Goal: Task Accomplishment & Management: Manage account settings

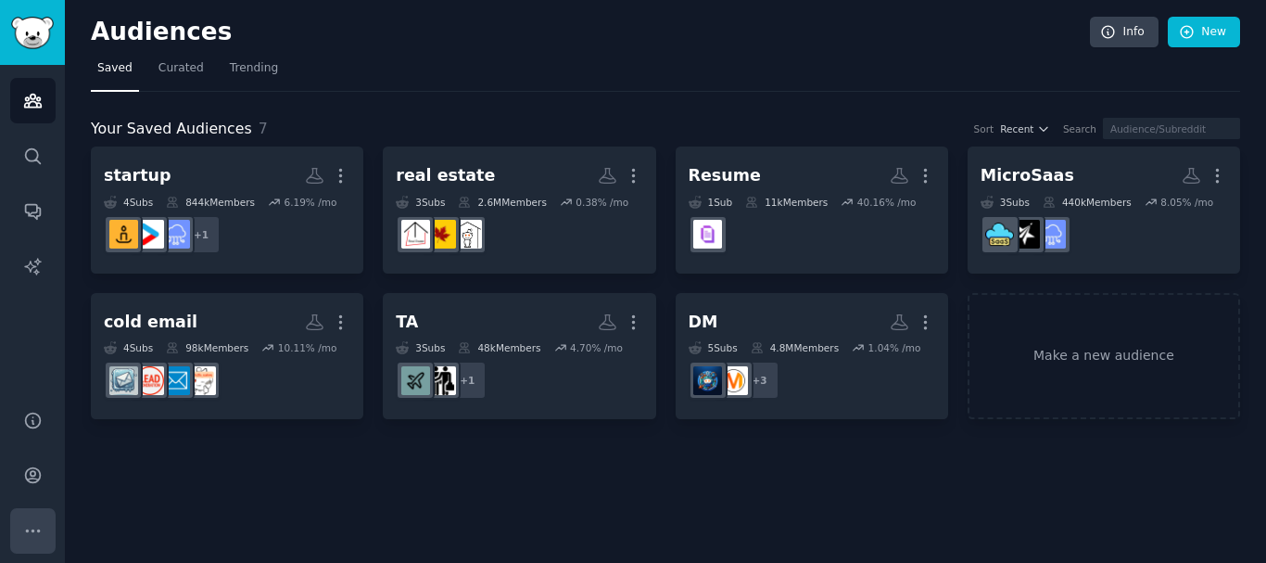
click at [20, 531] on button "More" at bounding box center [32, 530] width 45 height 45
click at [36, 472] on icon "Sidebar" at bounding box center [32, 474] width 19 height 19
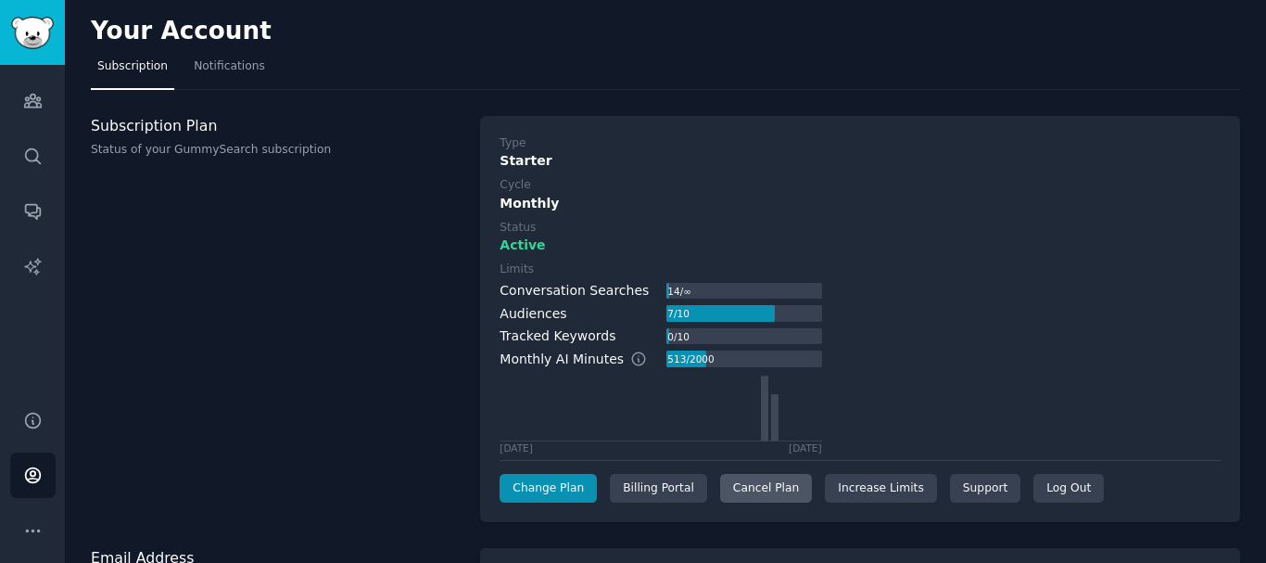
click at [763, 489] on div "Cancel Plan" at bounding box center [766, 489] width 92 height 30
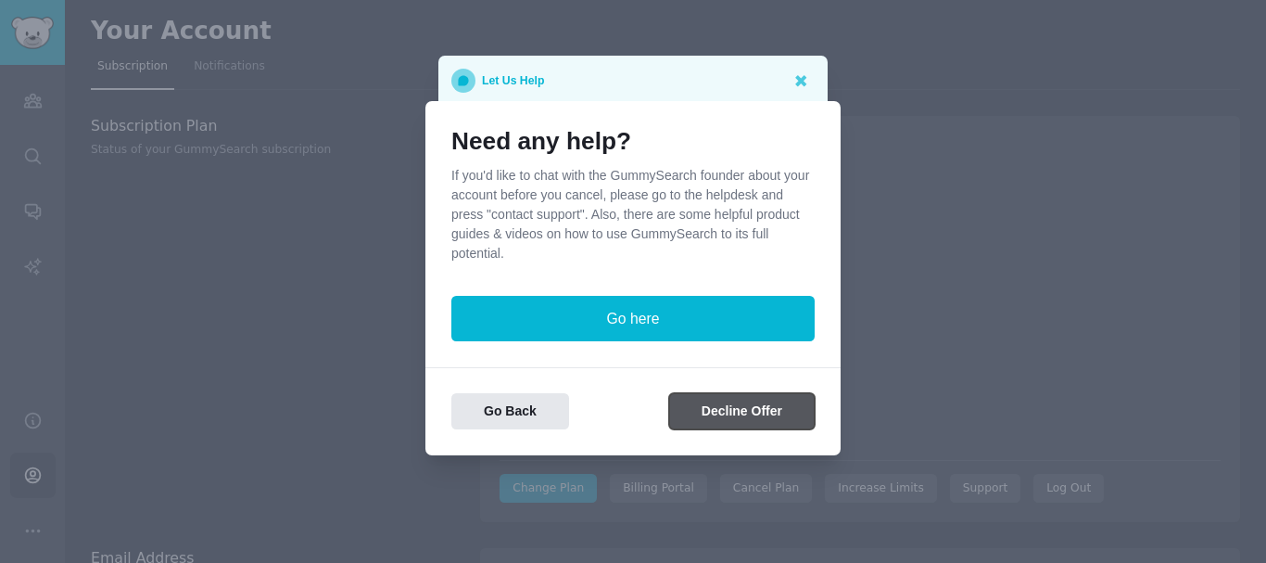
click at [679, 406] on button "Decline Offer" at bounding box center [742, 411] width 146 height 36
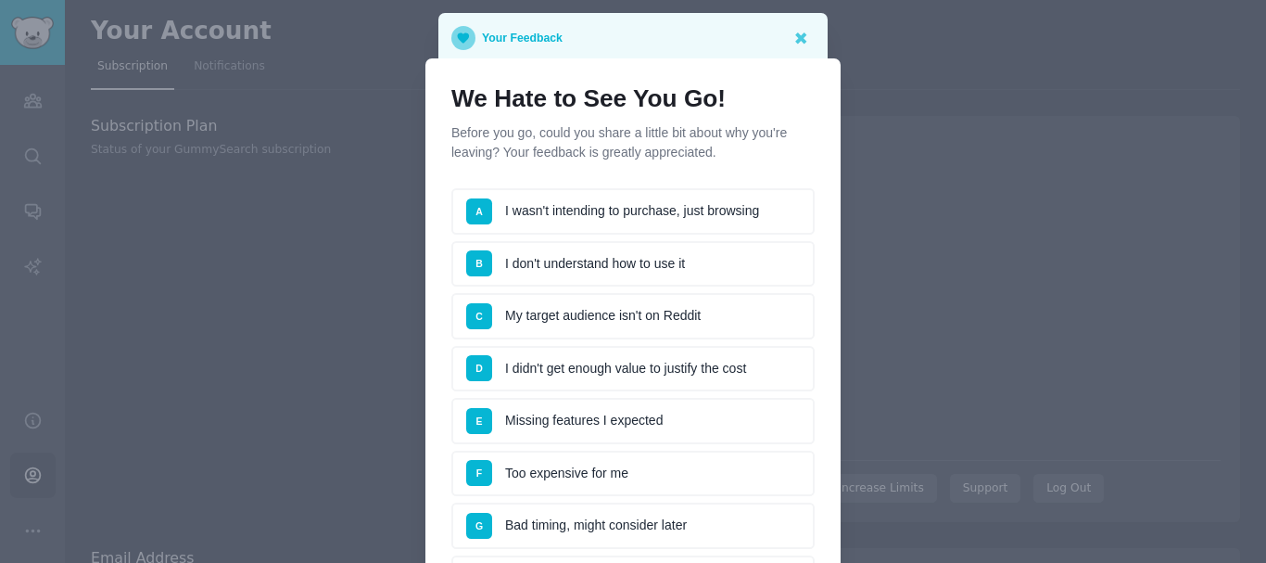
click at [705, 344] on ul "A I wasn't intending to purchase, just browsing B I don't understand how to use…" at bounding box center [632, 420] width 363 height 465
click at [708, 311] on li "C My target audience isn't on Reddit" at bounding box center [632, 316] width 363 height 46
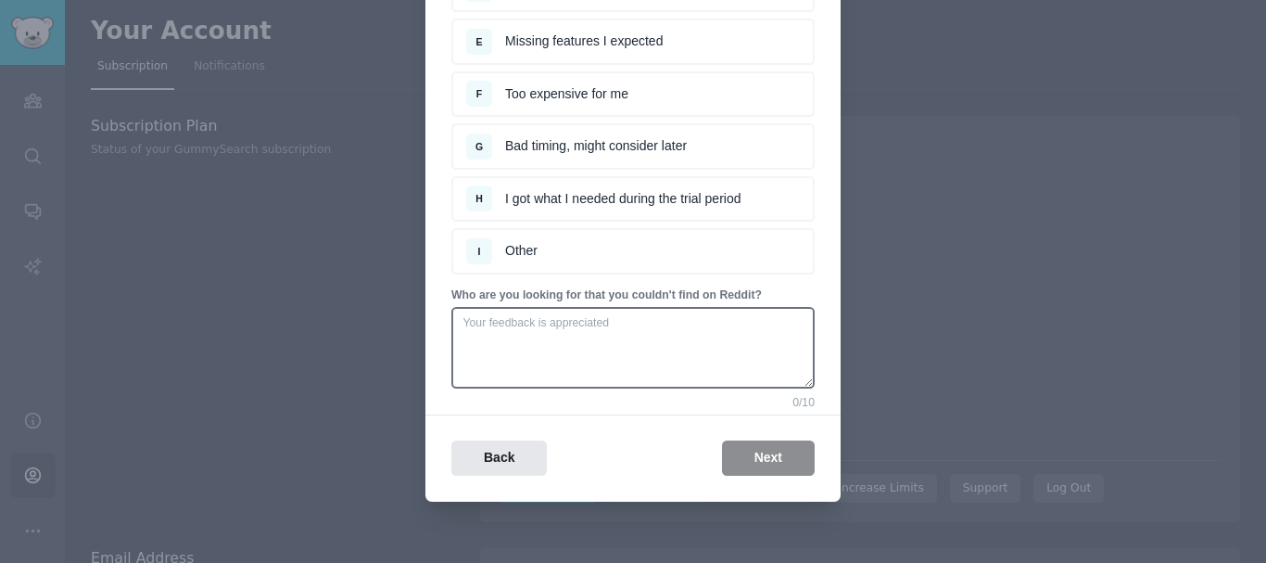
scroll to position [383, 0]
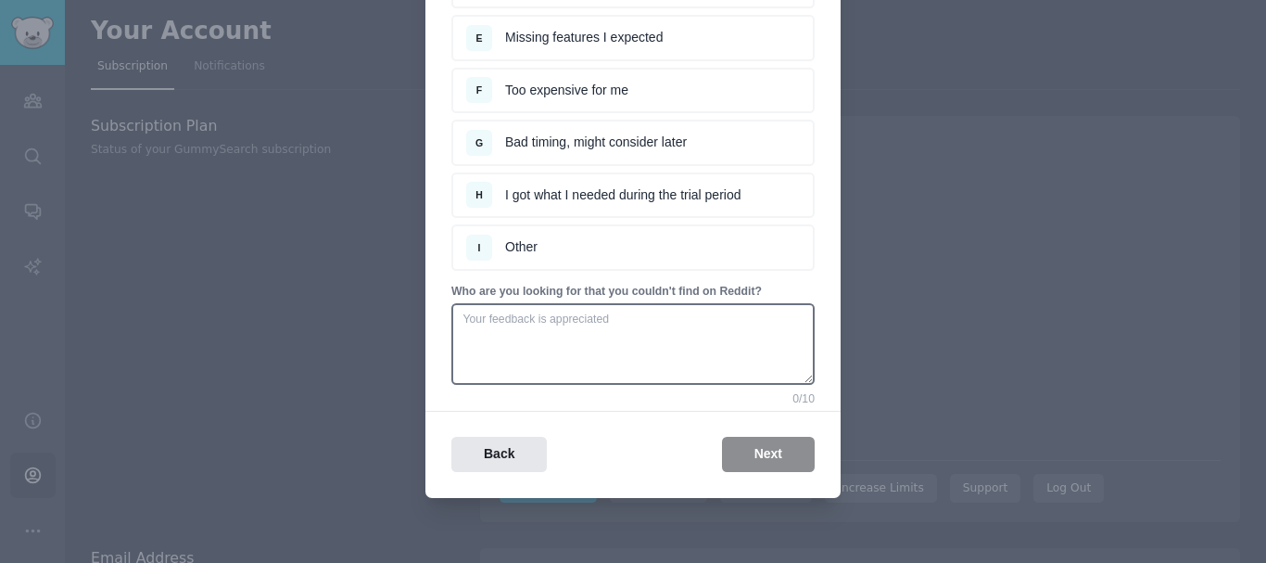
click at [749, 453] on div "Back Next" at bounding box center [633, 455] width 415 height 36
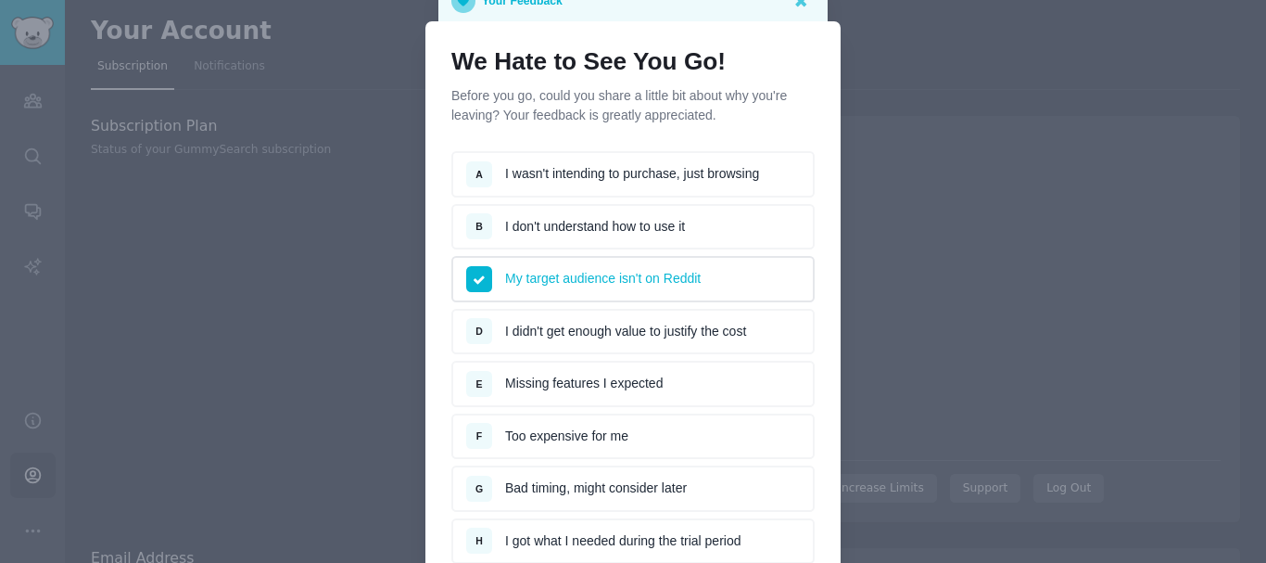
scroll to position [12, 0]
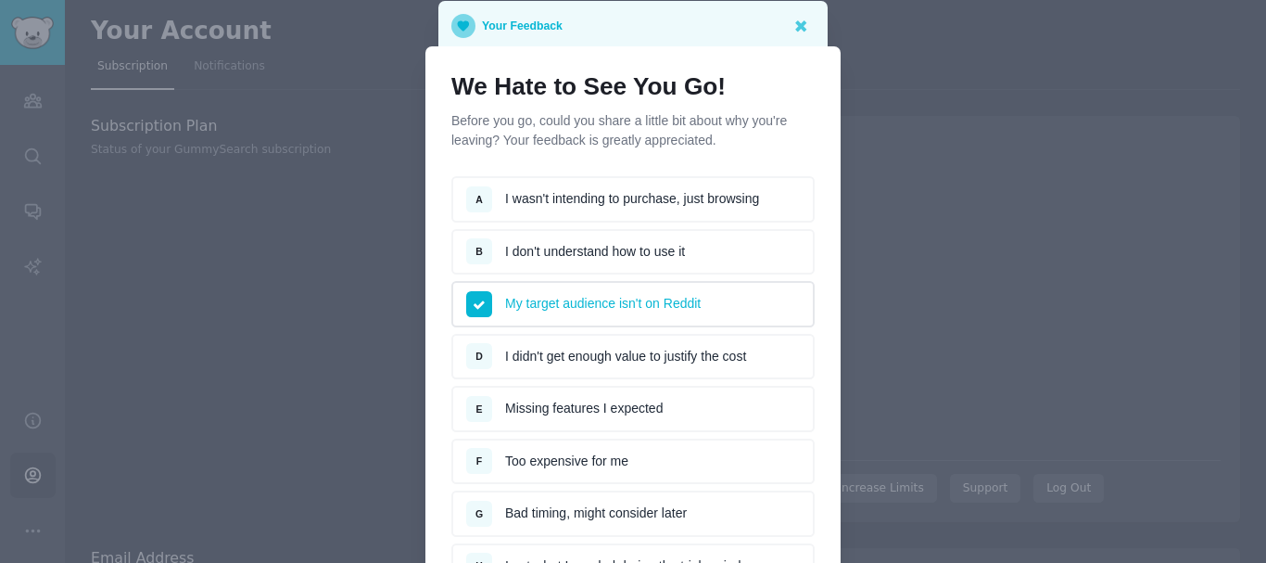
click at [563, 202] on li "A I wasn't intending to purchase, just browsing" at bounding box center [632, 199] width 363 height 46
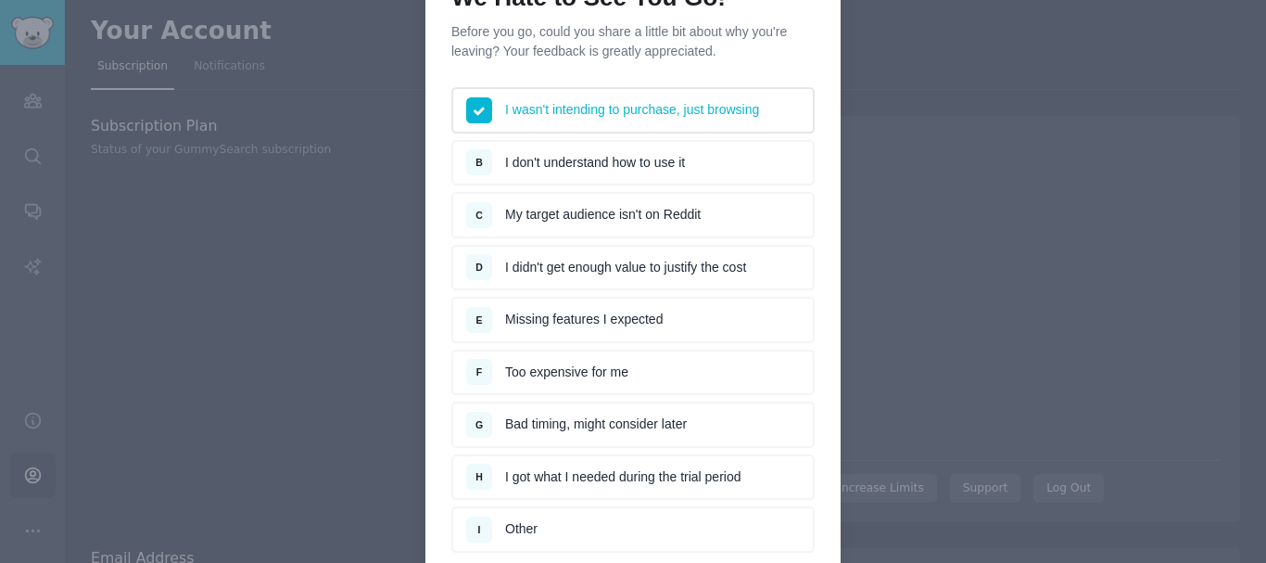
scroll to position [282, 0]
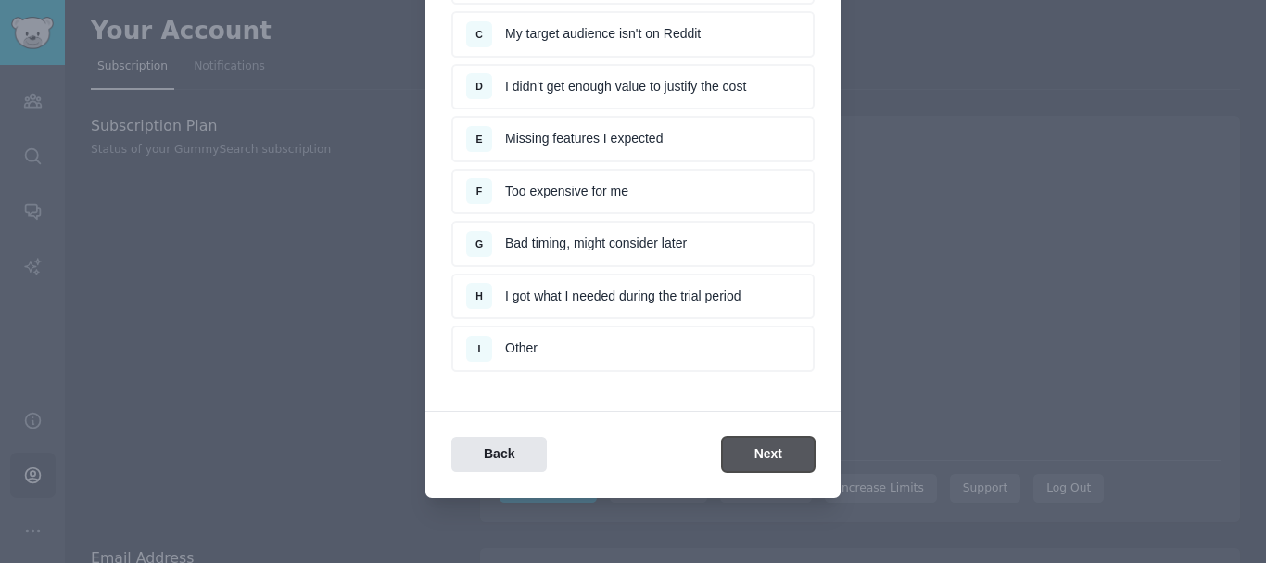
click at [747, 461] on button "Next" at bounding box center [768, 455] width 93 height 36
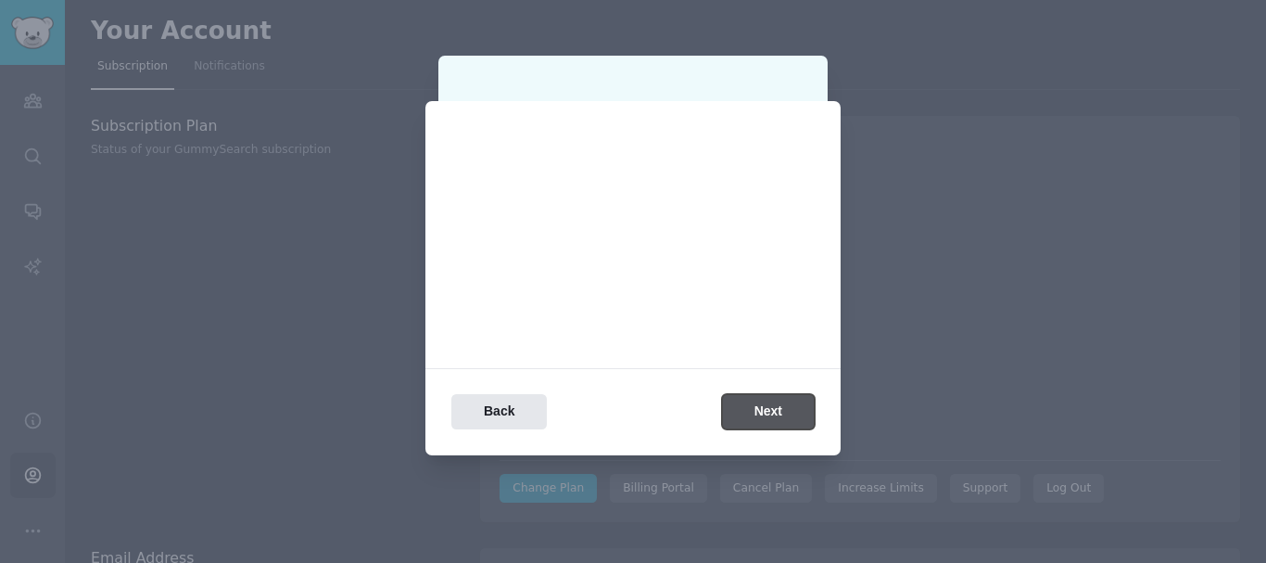
scroll to position [0, 0]
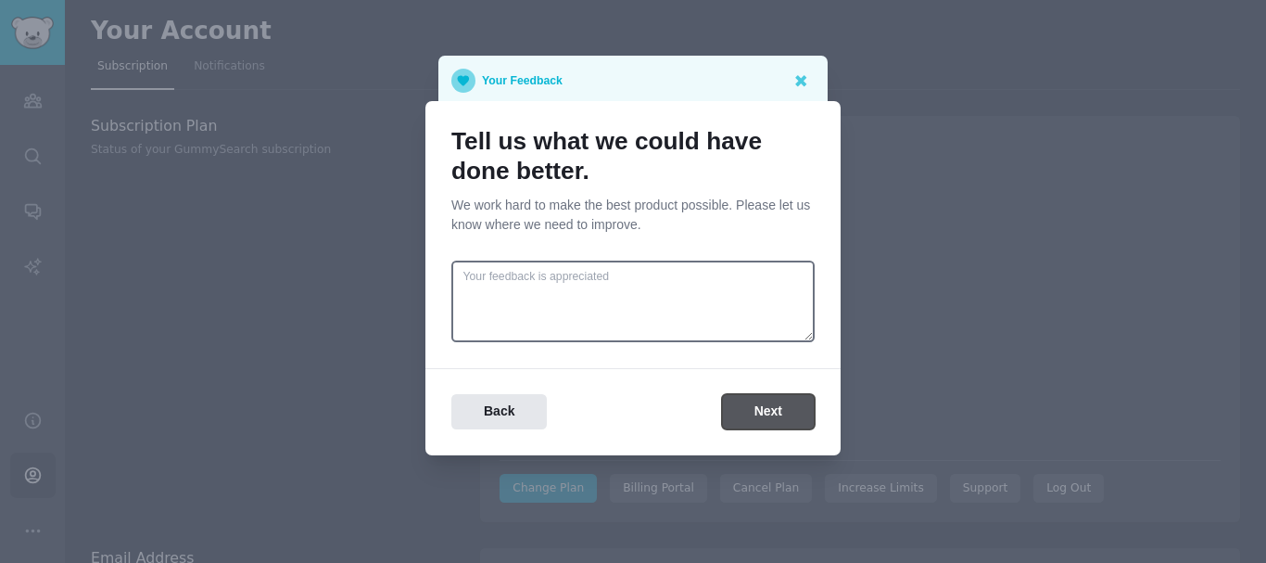
click at [740, 404] on button "Next" at bounding box center [768, 412] width 93 height 36
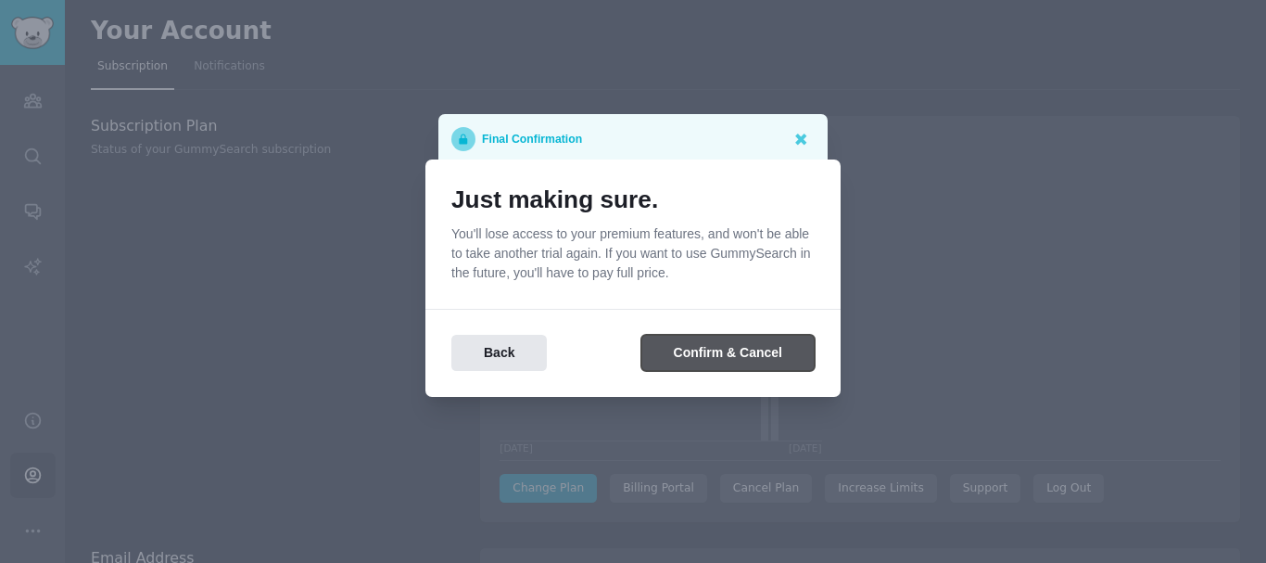
click at [729, 349] on button "Confirm & Cancel" at bounding box center [728, 353] width 173 height 36
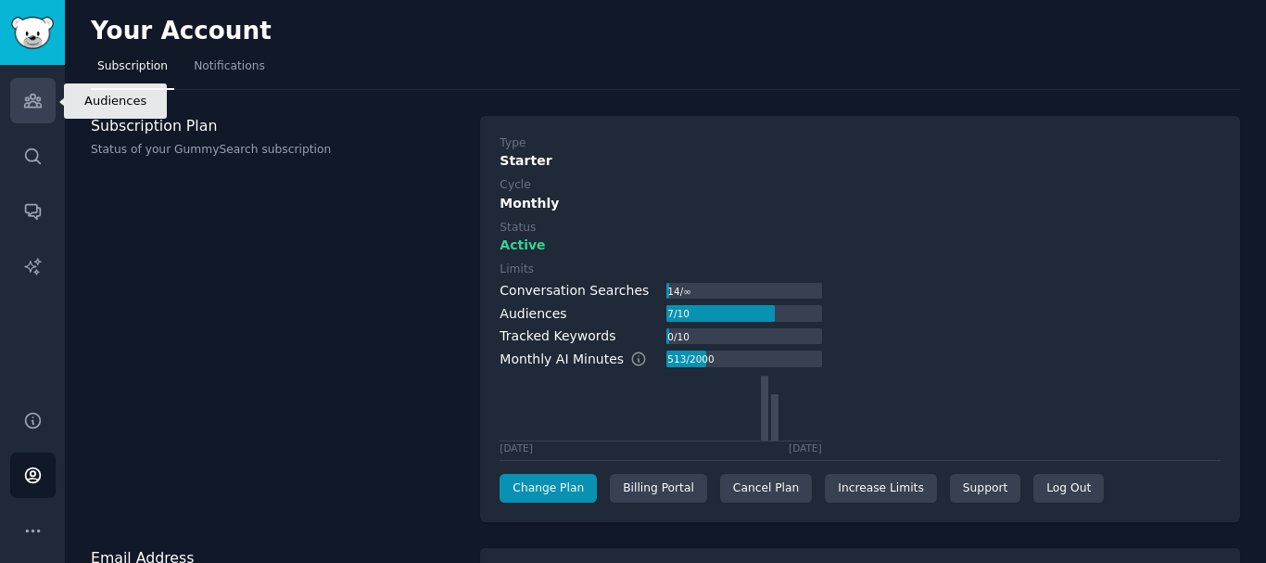
click at [42, 102] on icon "Sidebar" at bounding box center [32, 100] width 19 height 19
